Goal: Register for event/course

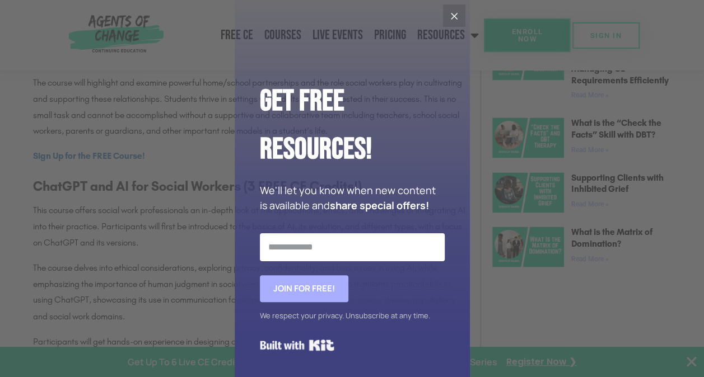
scroll to position [743, 0]
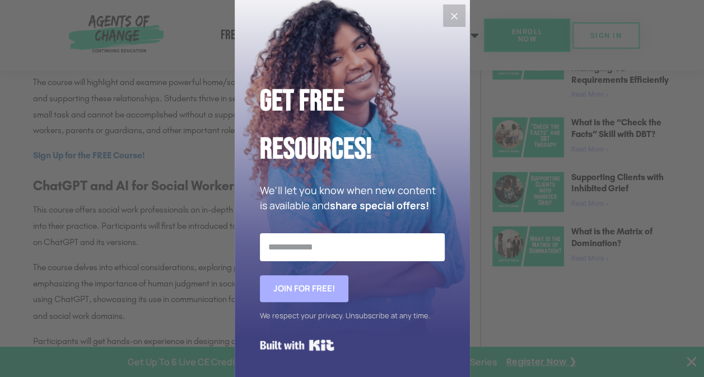
click at [452, 17] on icon "Close" at bounding box center [453, 16] width 13 height 13
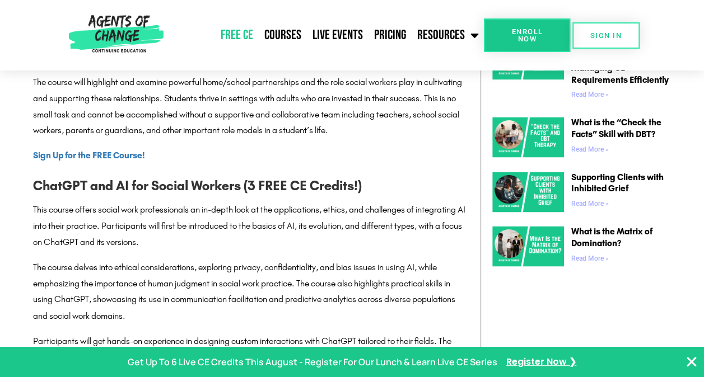
click at [250, 39] on link "Free CE" at bounding box center [236, 35] width 44 height 28
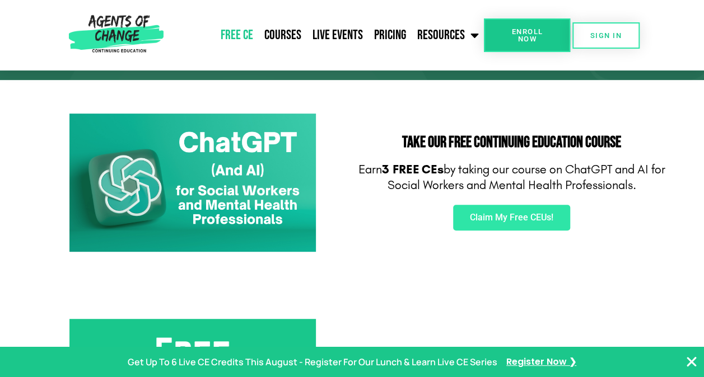
scroll to position [119, 0]
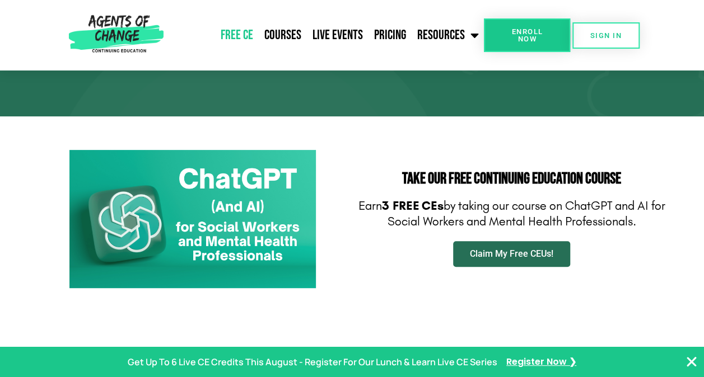
click at [514, 251] on span "Claim My Free CEUs!" at bounding box center [511, 254] width 83 height 9
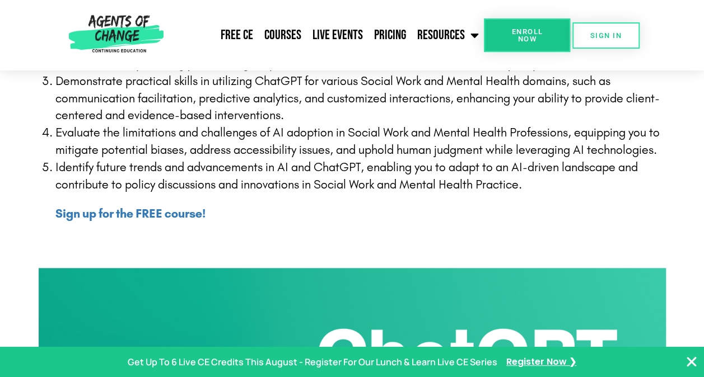
scroll to position [418, 0]
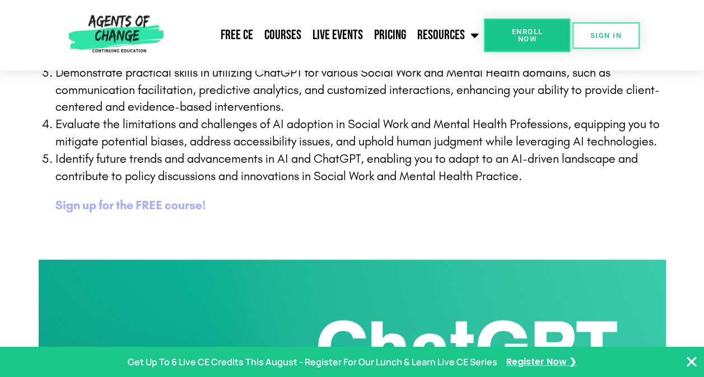
click at [191, 207] on b "Sign up for the FREE course!" at bounding box center [130, 205] width 150 height 15
